Goal: Task Accomplishment & Management: Use online tool/utility

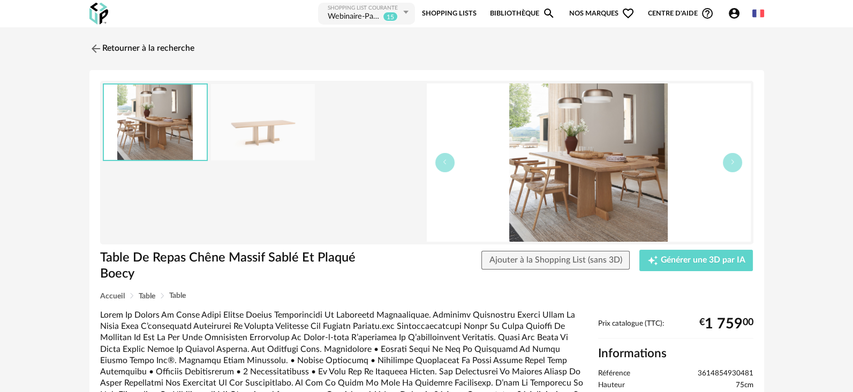
click at [276, 133] on img at bounding box center [263, 122] width 104 height 77
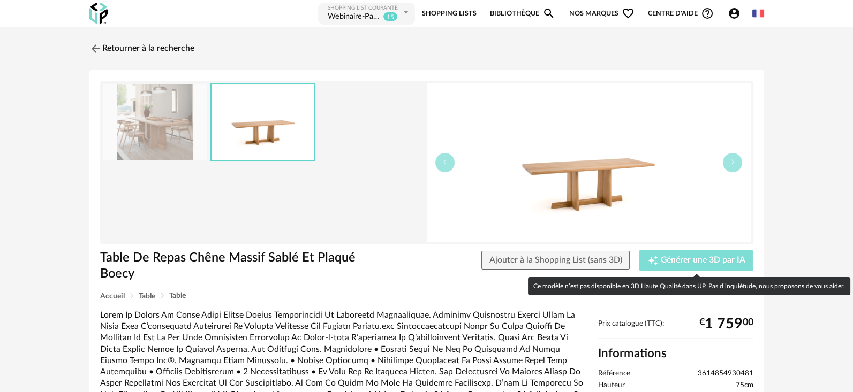
click at [688, 265] on button "Creation icon Générer une 3D par IA" at bounding box center [695, 260] width 113 height 21
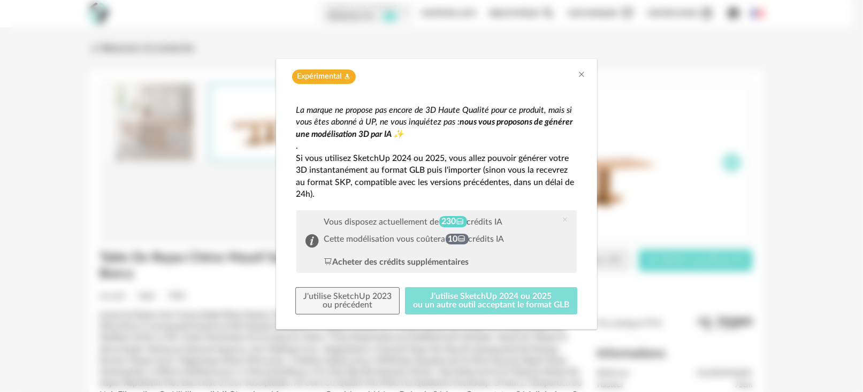
click at [502, 305] on button "J'utilise SketchUp 2024 ou 2025 ou un autre outil acceptant le format GLB" at bounding box center [491, 301] width 172 height 28
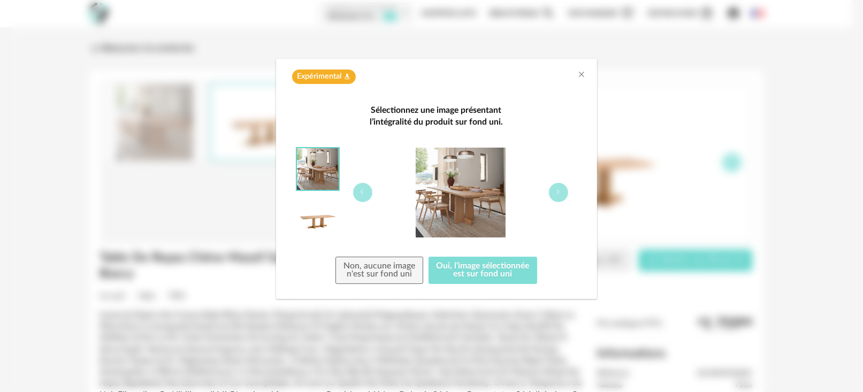
click at [487, 279] on button "Oui, l'image sélectionnée est sur fond uni" at bounding box center [483, 271] width 109 height 28
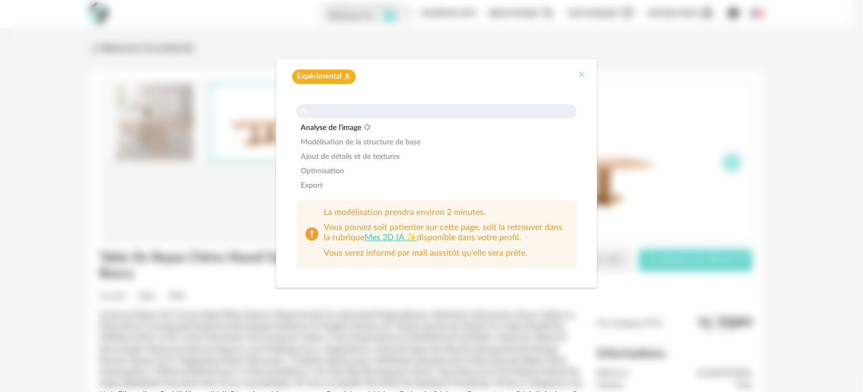
click at [581, 71] on icon "Close" at bounding box center [582, 74] width 9 height 9
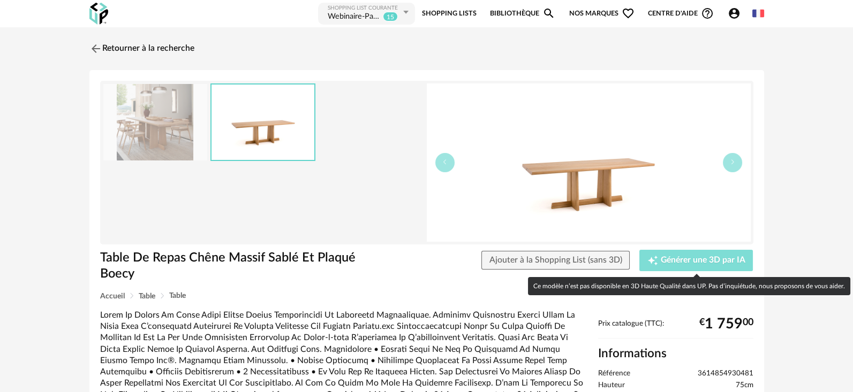
click at [673, 264] on span "Générer une 3D par IA" at bounding box center [703, 260] width 85 height 9
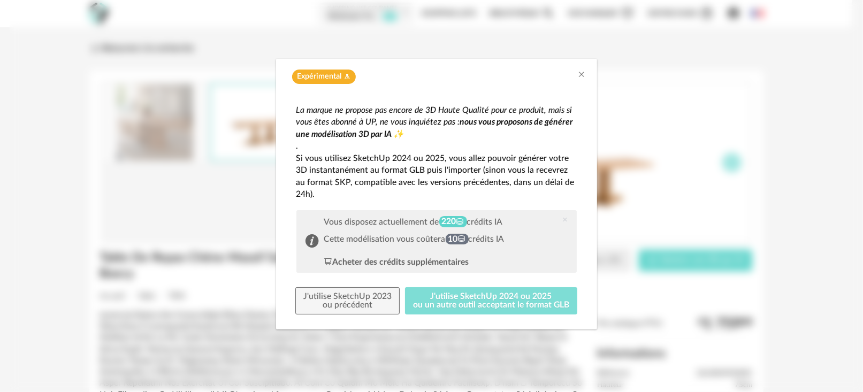
click at [484, 298] on button "J'utilise SketchUp 2024 ou 2025 ou un autre outil acceptant le format GLB" at bounding box center [491, 301] width 172 height 28
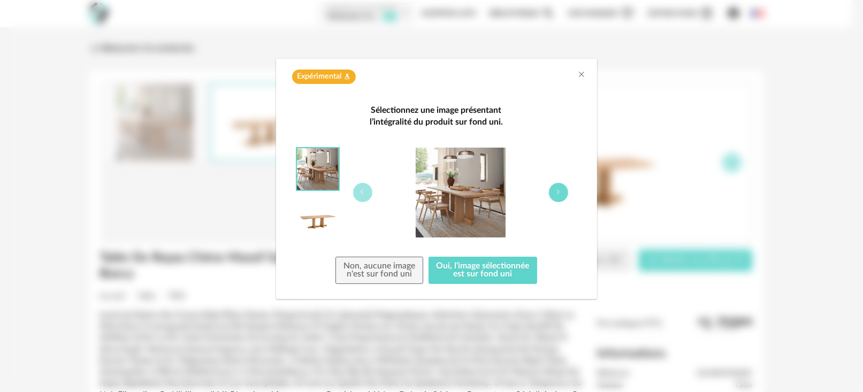
click at [557, 193] on icon "dialog" at bounding box center [559, 192] width 6 height 6
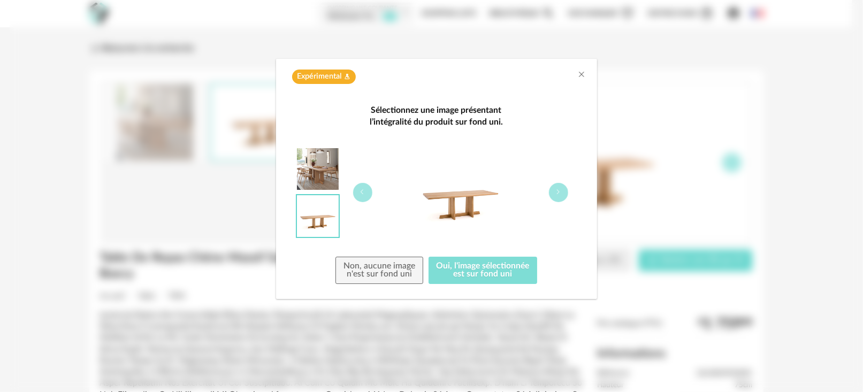
click at [483, 275] on button "Oui, l'image sélectionnée est sur fond uni" at bounding box center [483, 271] width 109 height 28
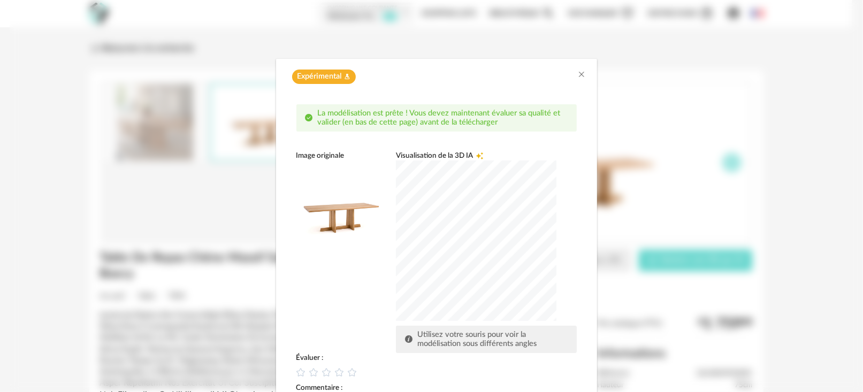
click at [485, 230] on div "dialog" at bounding box center [476, 241] width 161 height 161
click at [334, 370] on icon "dialog" at bounding box center [339, 372] width 11 height 11
click at [358, 323] on div "Image originale Visualisation de la 3D IA Creation icon Utilisez votre souris p…" at bounding box center [437, 252] width 280 height 202
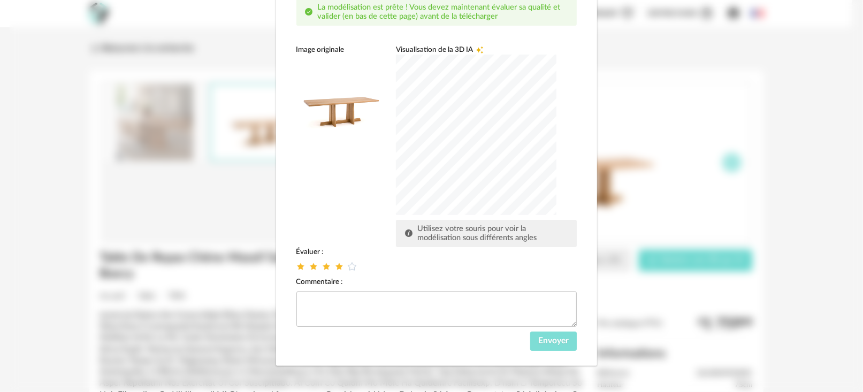
click at [538, 340] on span "Envoyer" at bounding box center [553, 341] width 31 height 9
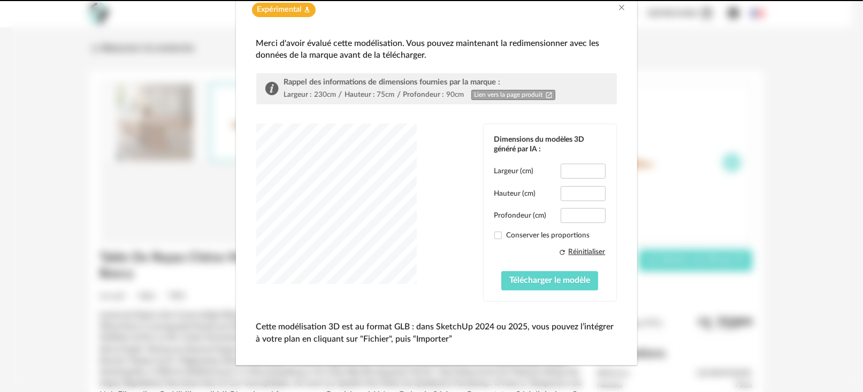
scroll to position [49, 0]
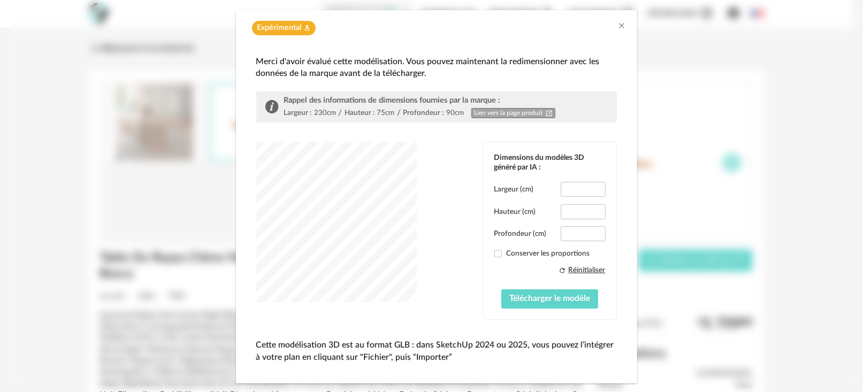
type input "*****"
type input "****"
drag, startPoint x: 583, startPoint y: 188, endPoint x: 565, endPoint y: 186, distance: 17.9
click at [565, 186] on input "*****" at bounding box center [583, 189] width 44 height 15
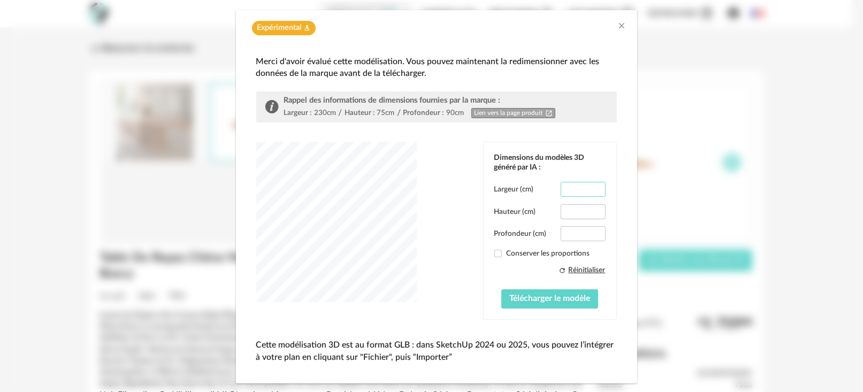
type input "***"
drag, startPoint x: 580, startPoint y: 230, endPoint x: 561, endPoint y: 230, distance: 19.3
click at [561, 230] on input "****" at bounding box center [583, 233] width 44 height 15
type input "**"
click at [525, 298] on span "Télécharger le modèle" at bounding box center [550, 298] width 81 height 9
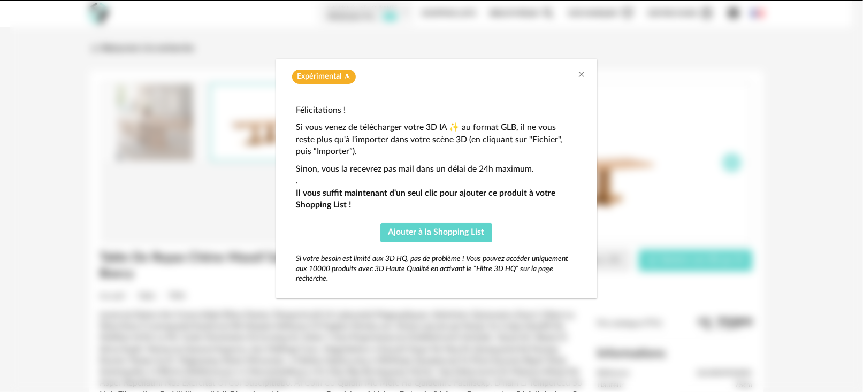
scroll to position [0, 0]
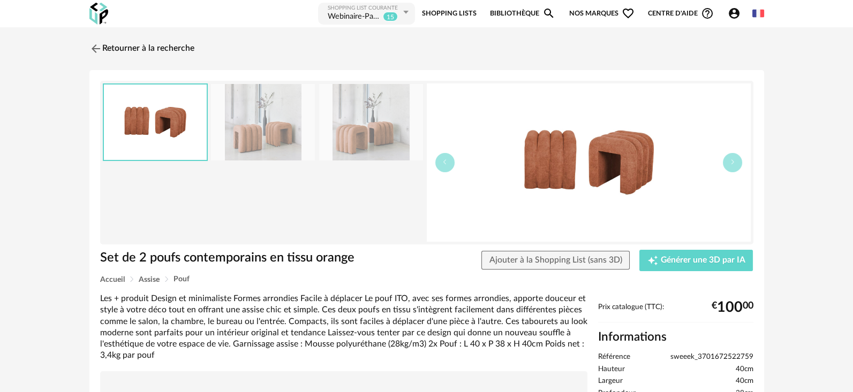
click at [617, 172] on img at bounding box center [589, 163] width 324 height 158
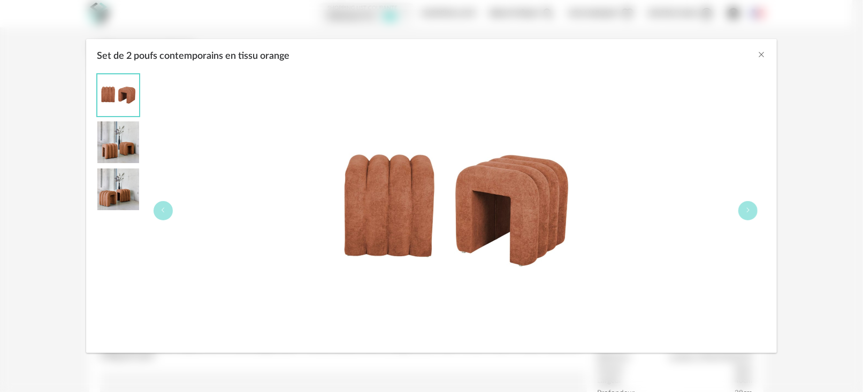
click at [767, 52] on div "Set de 2 poufs contemporains en tissu orange" at bounding box center [431, 53] width 691 height 29
click at [762, 51] on icon "Close" at bounding box center [762, 54] width 9 height 9
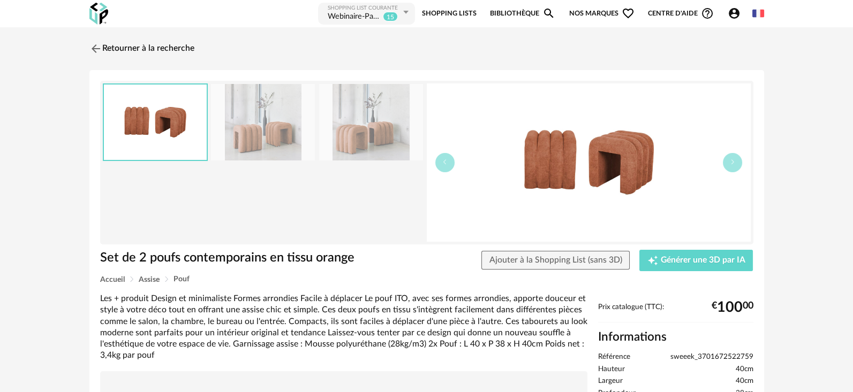
click at [685, 356] on span "sweeek_3701672522759" at bounding box center [711, 358] width 83 height 10
copy ul "sweeek_3701672522759"
click at [595, 152] on img at bounding box center [589, 163] width 324 height 158
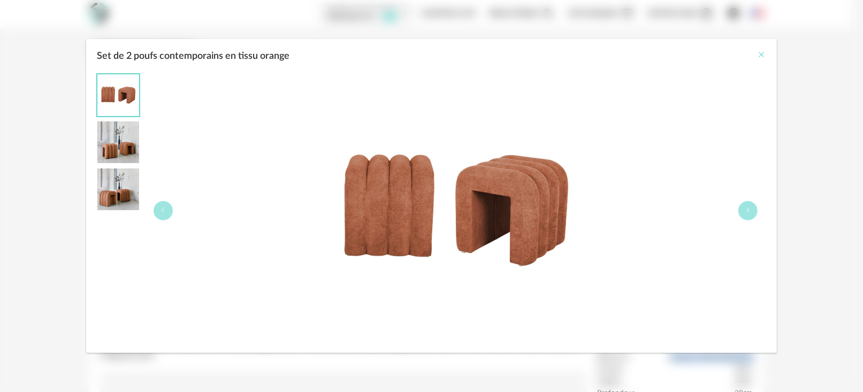
click at [758, 54] on icon "Close" at bounding box center [762, 54] width 9 height 9
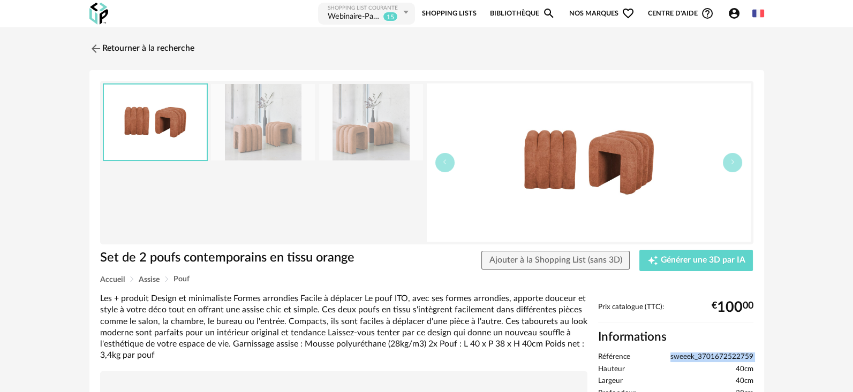
copy ul "sweeek_3701672522759"
click at [94, 51] on img at bounding box center [95, 49] width 16 height 16
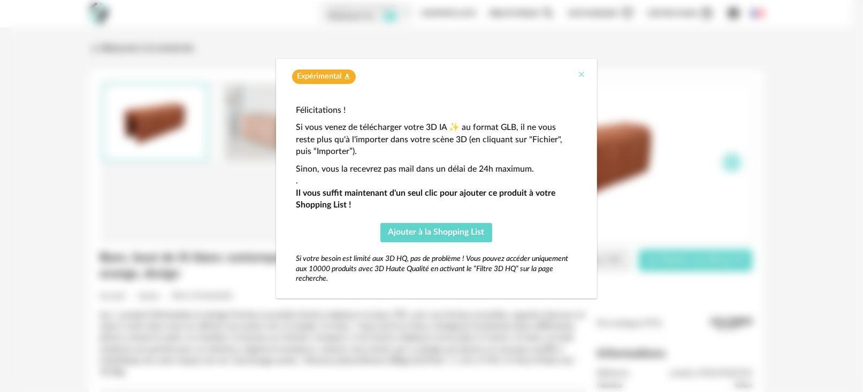
click at [581, 75] on icon "Close" at bounding box center [582, 74] width 9 height 9
